Goal: Information Seeking & Learning: Learn about a topic

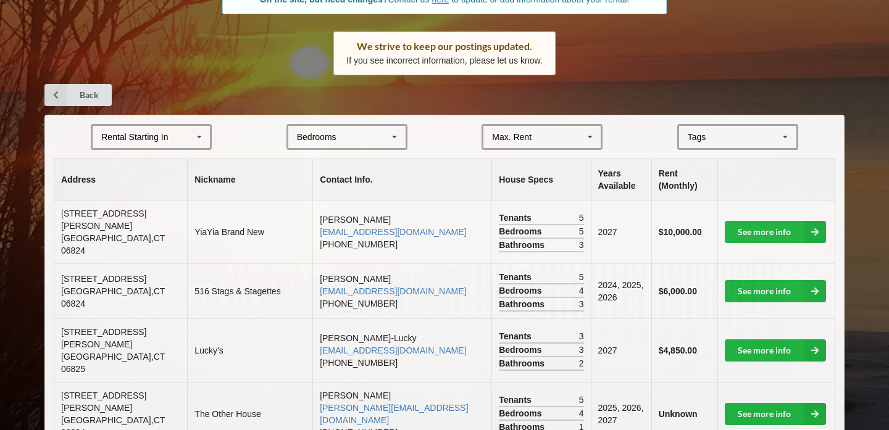
scroll to position [164, 0]
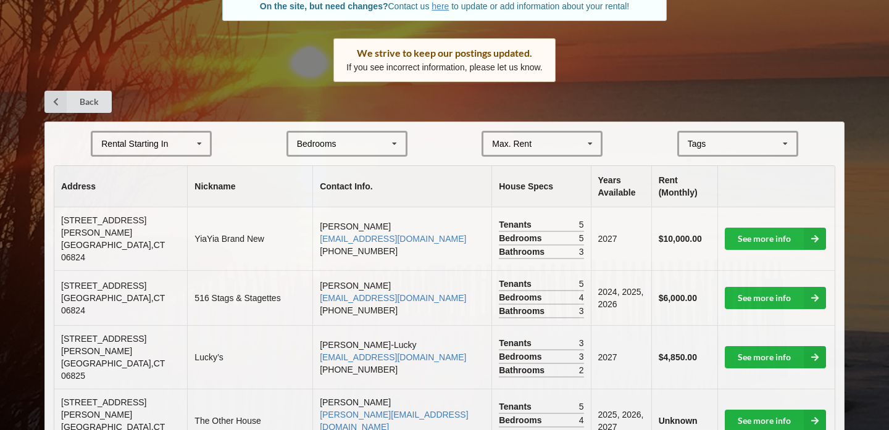
click at [532, 152] on div "Max. Rent $4,000 $5,000 $6,000 $7,000 $8,000 $9,000 $10,000 $11,000 $12,000 $13…" at bounding box center [541, 144] width 121 height 26
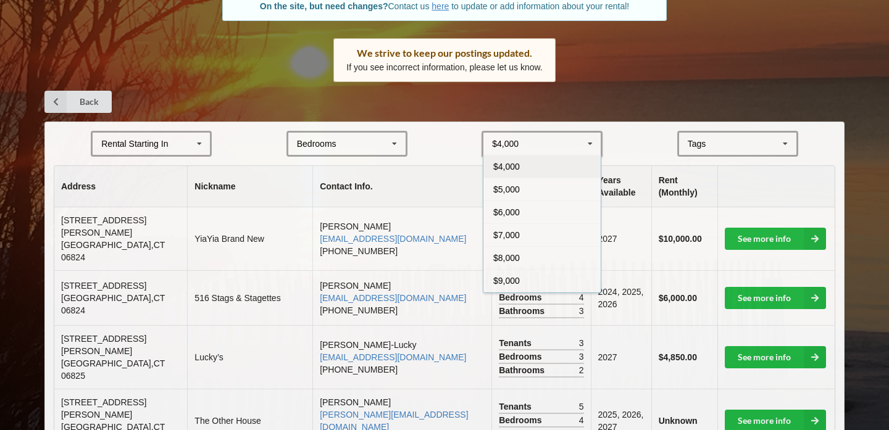
click at [347, 135] on div "Bedrooms 1 2 3 4 5 6 7 8" at bounding box center [346, 144] width 121 height 26
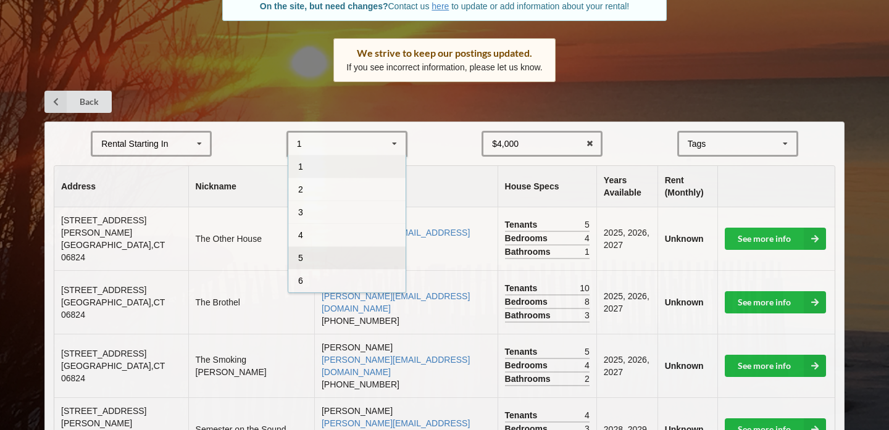
click at [336, 257] on div "5" at bounding box center [346, 257] width 117 height 23
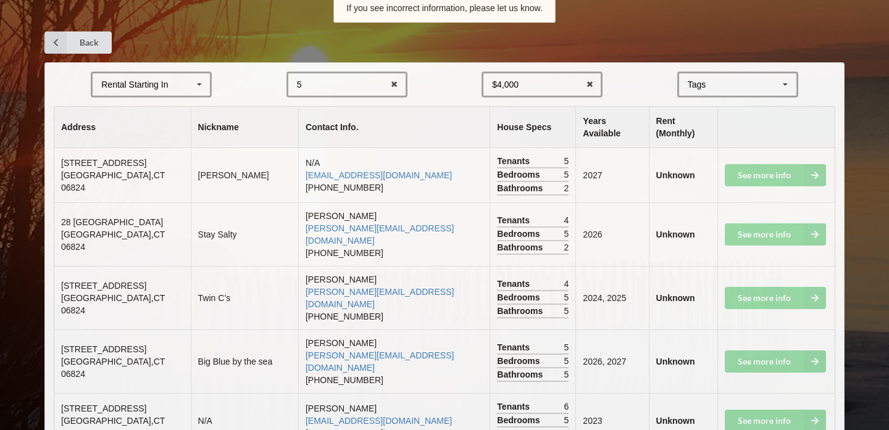
scroll to position [251, 0]
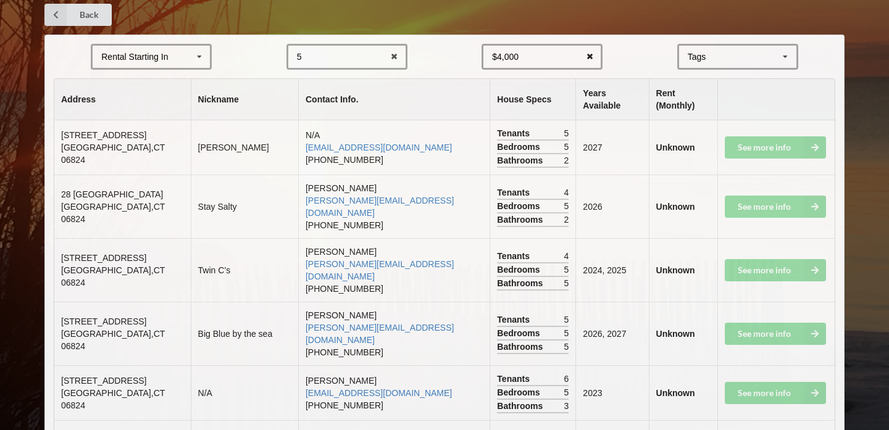
click at [591, 59] on icon at bounding box center [589, 57] width 19 height 23
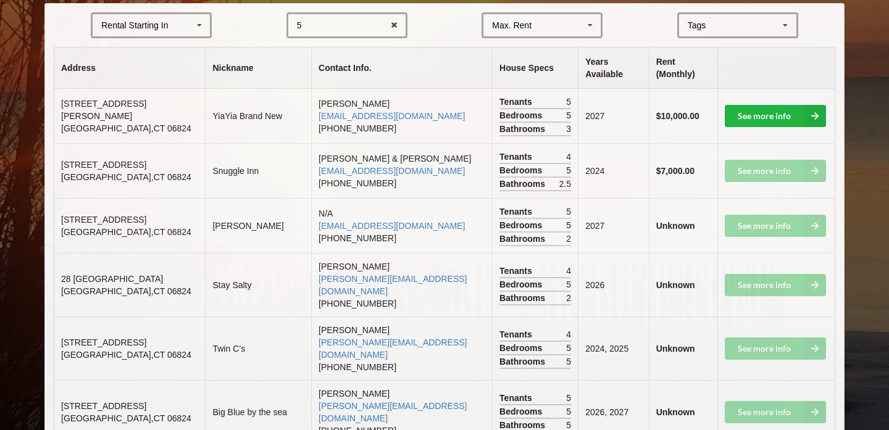
scroll to position [281, 0]
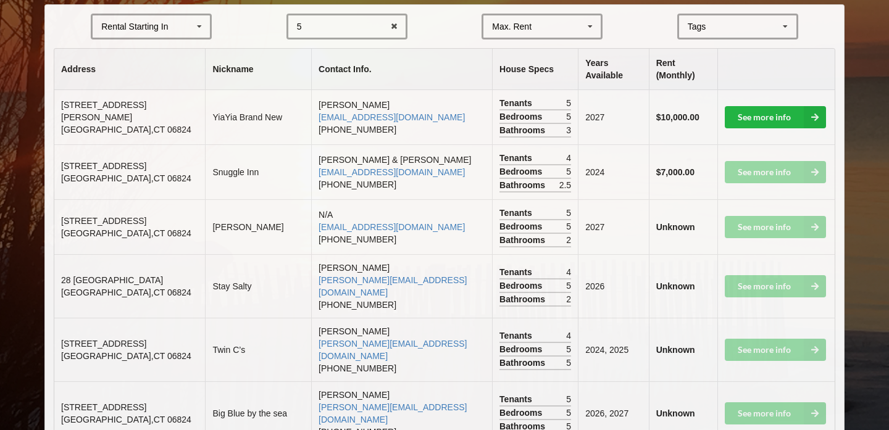
click at [354, 22] on div "5 1 2 3 4 5 6 7 8" at bounding box center [346, 27] width 121 height 26
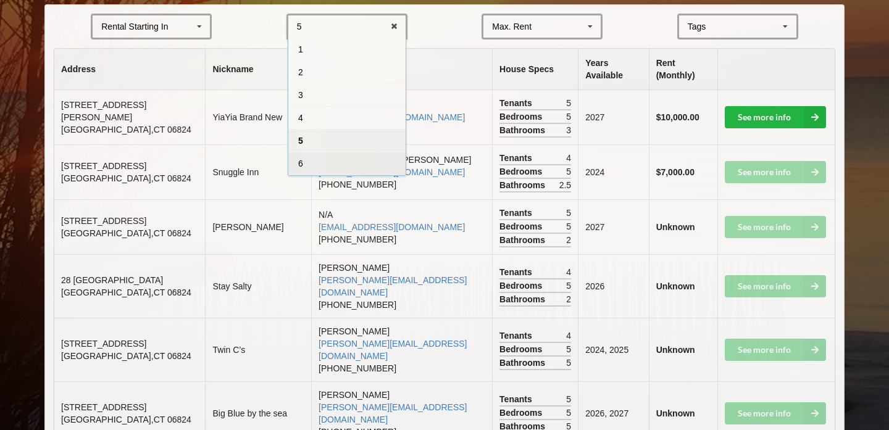
click at [314, 161] on div "6" at bounding box center [346, 163] width 117 height 23
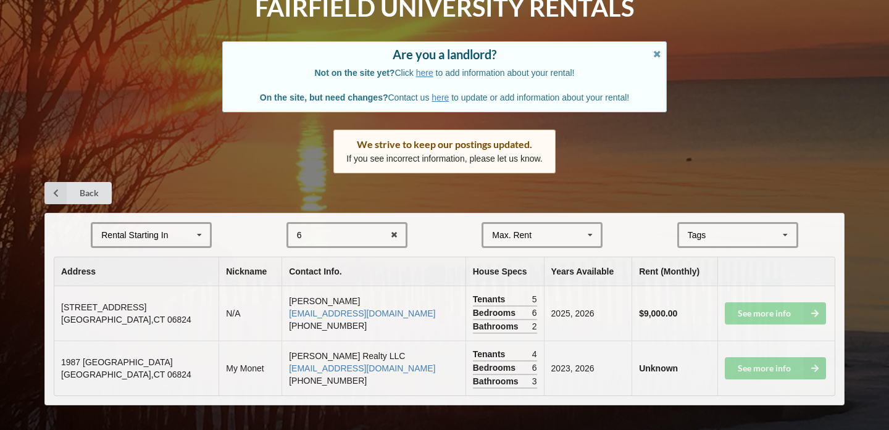
scroll to position [73, 0]
click at [362, 248] on div "6 1 2 3 4 5 6 7 8" at bounding box center [346, 235] width 121 height 26
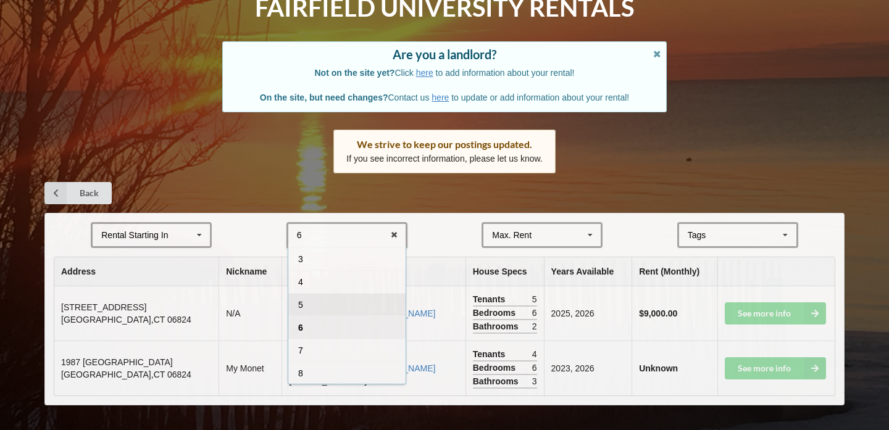
scroll to position [44, 0]
click at [345, 351] on div "7" at bounding box center [346, 350] width 117 height 23
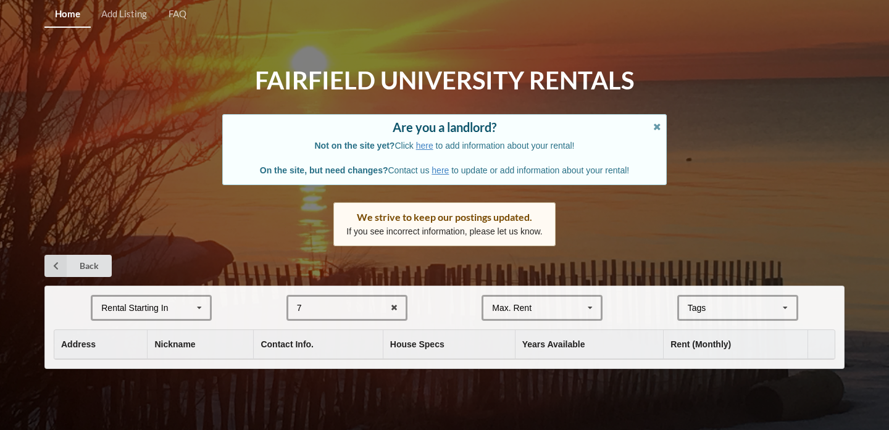
scroll to position [0, 0]
click at [345, 320] on div "7 1 2 3 4 5 6 7 8" at bounding box center [346, 308] width 121 height 26
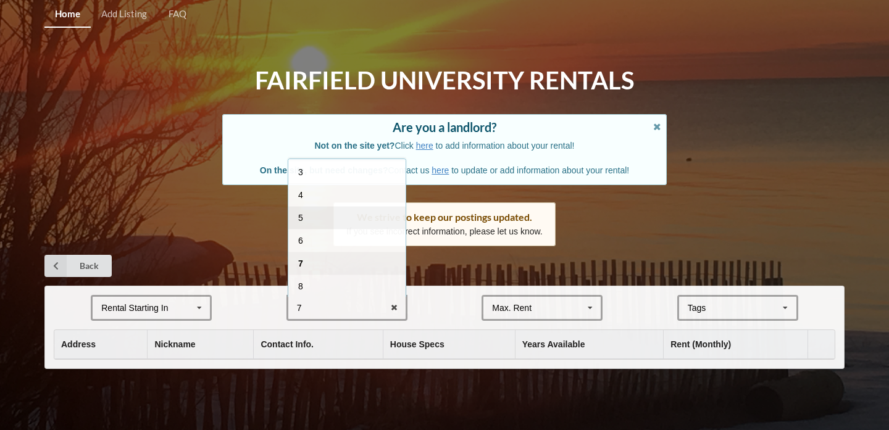
click at [348, 220] on div "5" at bounding box center [346, 217] width 117 height 23
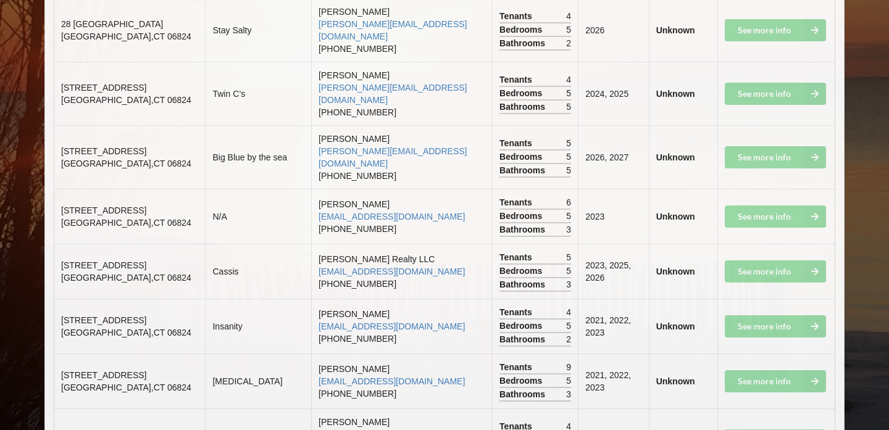
scroll to position [632, 0]
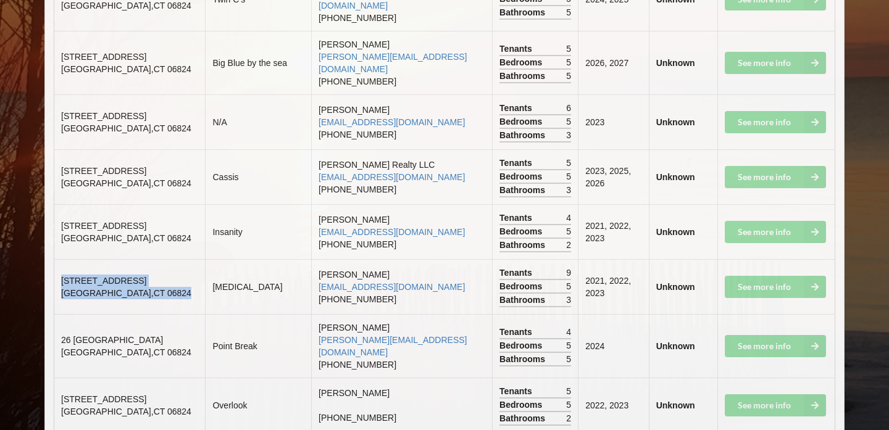
drag, startPoint x: 62, startPoint y: 243, endPoint x: 153, endPoint y: 251, distance: 91.7
click at [153, 259] on td "84 College Place Fairfield , CT 06824" at bounding box center [129, 286] width 151 height 55
copy td "84 College Place Fairfield , CT 06824"
click at [785, 204] on td "See more info" at bounding box center [776, 231] width 118 height 55
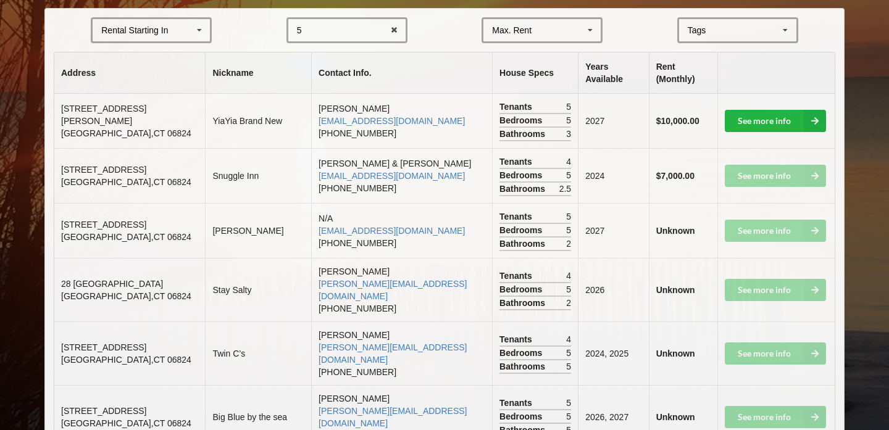
scroll to position [0, 0]
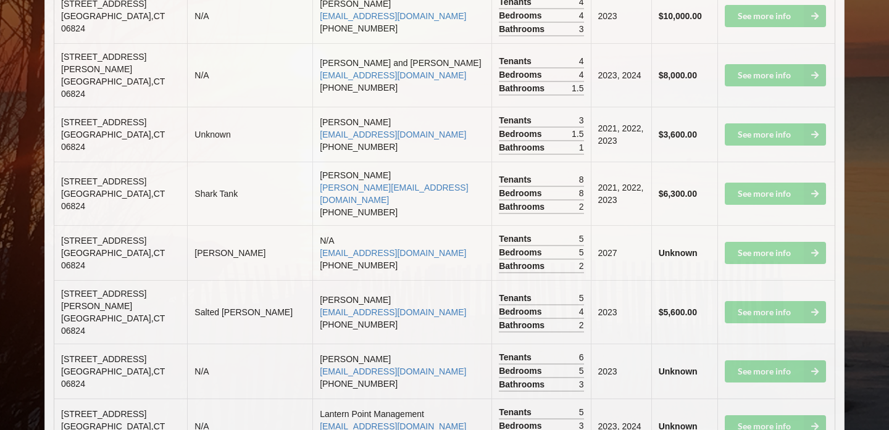
scroll to position [4587, 0]
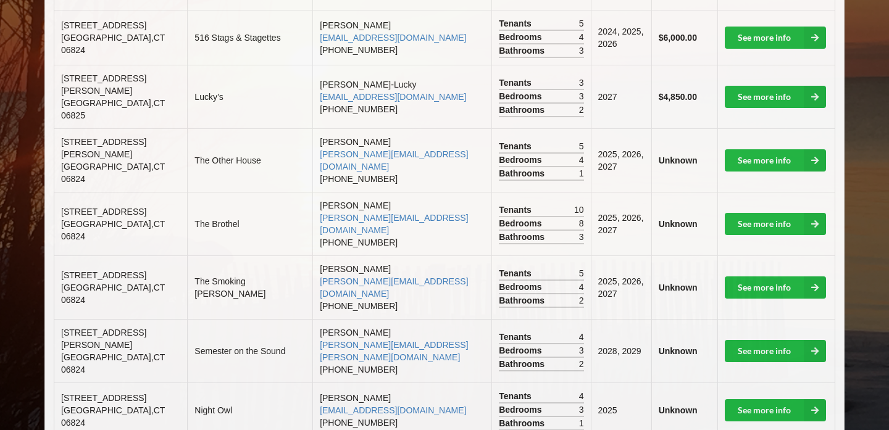
scroll to position [0, 0]
